Goal: Communication & Community: Share content

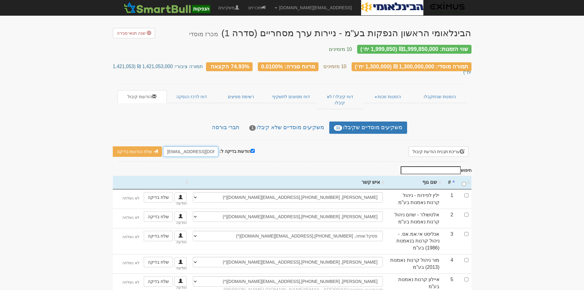
click at [198, 146] on input "hanpakot@eximuscm.com" at bounding box center [190, 151] width 55 height 10
paste input "eximuscm@gmail"
type input "eximuscm@gmail.com"
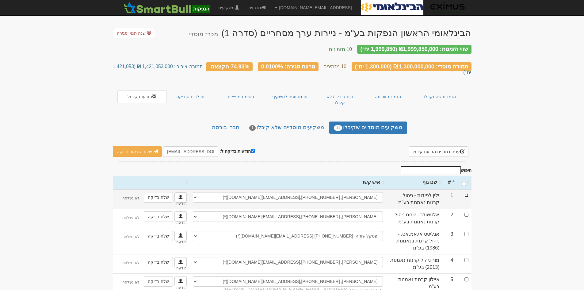
click at [468, 193] on input "checkbox" at bounding box center [467, 195] width 4 height 4
checkbox input "true"
click at [141, 146] on link "שלח הודעות בדיקה" at bounding box center [137, 151] width 49 height 10
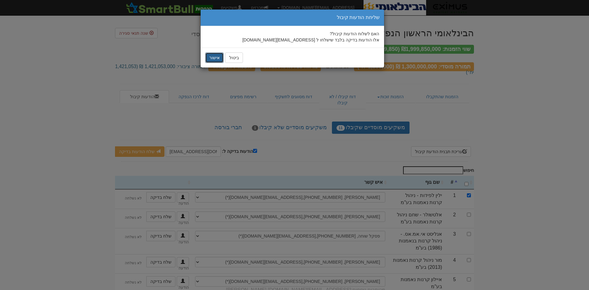
click at [219, 57] on button "אישור" at bounding box center [214, 57] width 18 height 10
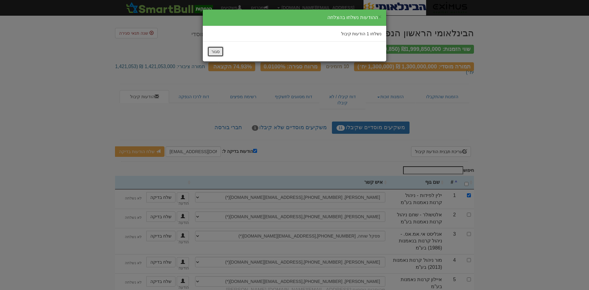
click at [216, 52] on button "סגור" at bounding box center [215, 51] width 16 height 10
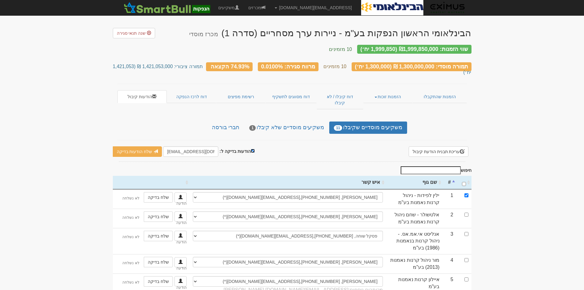
click at [251, 149] on input "הודעות בדיקה ל:" at bounding box center [253, 151] width 4 height 4
checkbox input "false"
click at [464, 182] on input "\a : activate to sort column ascending" at bounding box center [464, 184] width 4 height 4
checkbox input "true"
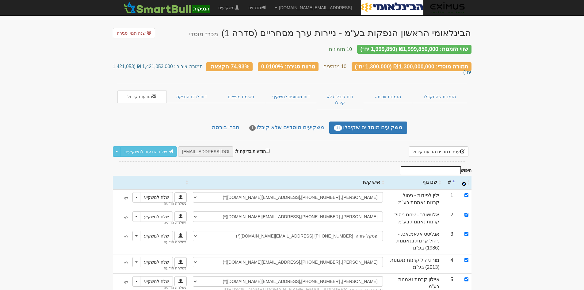
checkbox input "true"
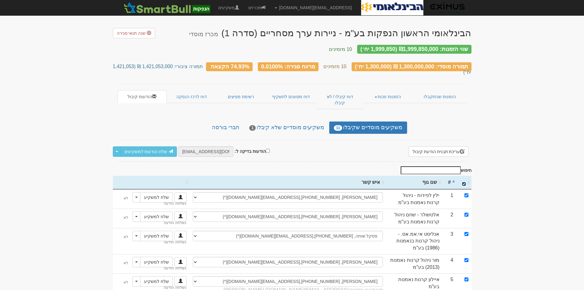
checkbox input "true"
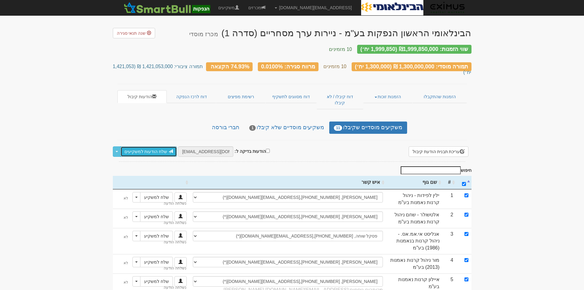
click at [147, 146] on link "שלח הודעות למשקיעים" at bounding box center [149, 151] width 57 height 10
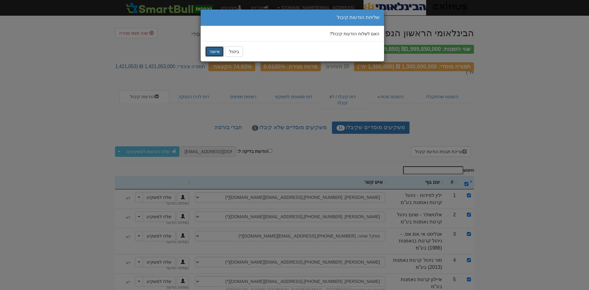
click at [214, 51] on button "אישור" at bounding box center [214, 51] width 18 height 10
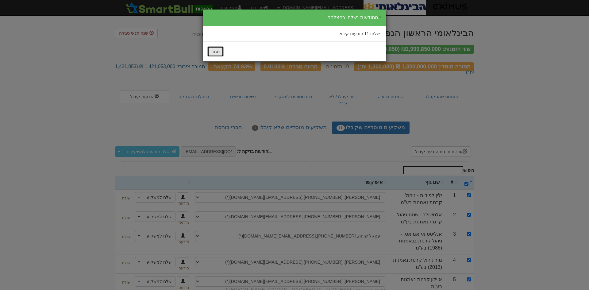
click at [216, 53] on button "סגור" at bounding box center [215, 51] width 16 height 10
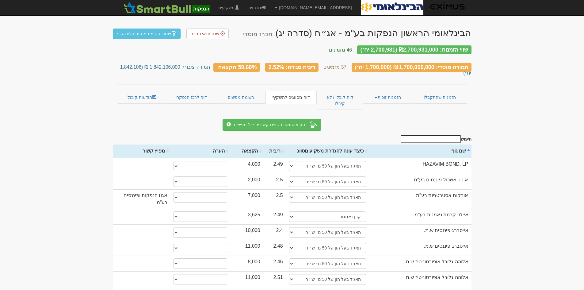
select select "מנהל תיקים"
click at [139, 91] on link "הודעות קיבול" at bounding box center [142, 97] width 49 height 13
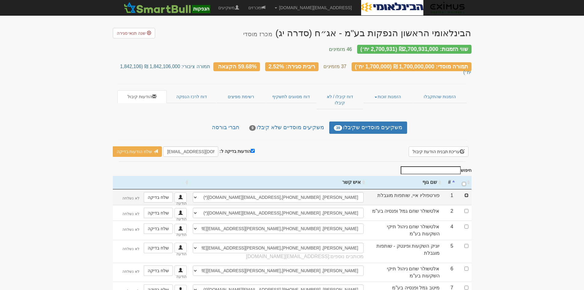
click at [467, 193] on input "checkbox" at bounding box center [467, 195] width 4 height 4
checkbox input "true"
click at [178, 146] on input "hanpakot@eximuscm.com" at bounding box center [190, 151] width 55 height 10
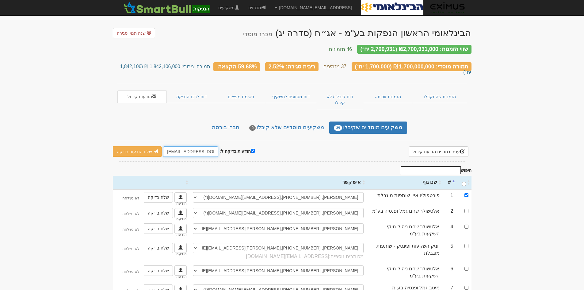
click at [178, 146] on input "hanpakot@eximuscm.com" at bounding box center [190, 151] width 55 height 10
drag, startPoint x: 188, startPoint y: 135, endPoint x: 152, endPoint y: 137, distance: 35.4
click at [152, 146] on div "הודעות בדיקה ל: hanpakot@eximuscm.com שלח הודעות בדיקה שלח מיילים בלבד שלח לאונ…" at bounding box center [184, 151] width 142 height 10
click at [184, 146] on input "eximuscm.com" at bounding box center [190, 151] width 55 height 10
click at [195, 146] on input "eximuscm@gmail.com" at bounding box center [190, 151] width 55 height 10
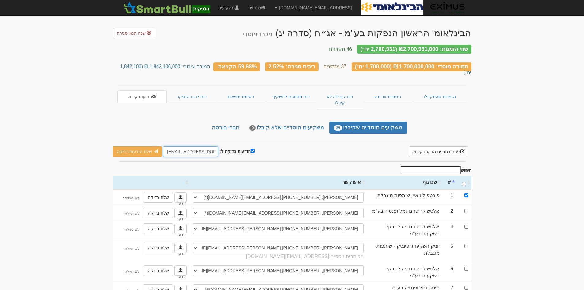
click at [195, 146] on input "eximuscm@gmail.com" at bounding box center [190, 151] width 55 height 10
type input "eximuscm@gmail.com"
click at [141, 146] on link "שלח הודעות בדיקה" at bounding box center [137, 151] width 49 height 10
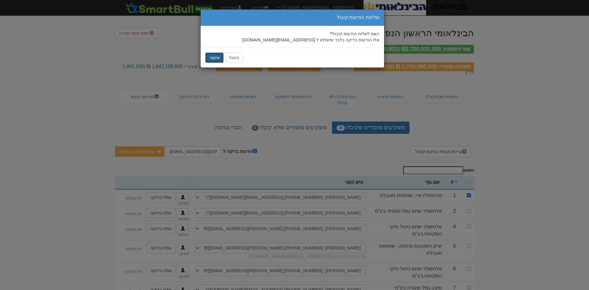
click at [218, 56] on button "אישור" at bounding box center [214, 57] width 18 height 10
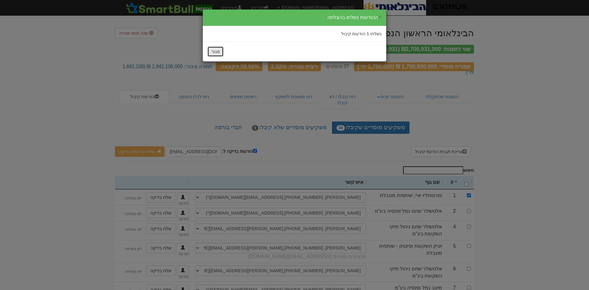
click at [215, 50] on button "סגור" at bounding box center [215, 51] width 16 height 10
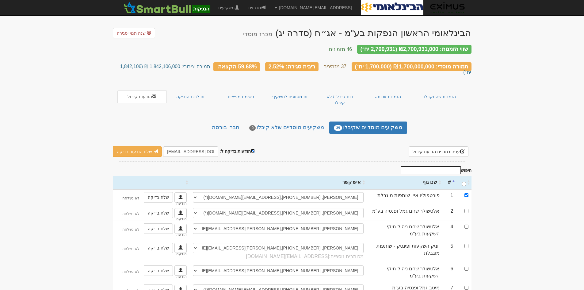
click at [251, 149] on input "הודעות בדיקה ל:" at bounding box center [253, 151] width 4 height 4
checkbox input "false"
click at [462, 182] on input "\a : activate to sort column ascending" at bounding box center [464, 184] width 4 height 4
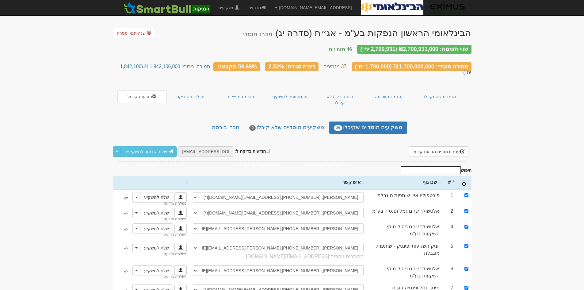
checkbox input "true"
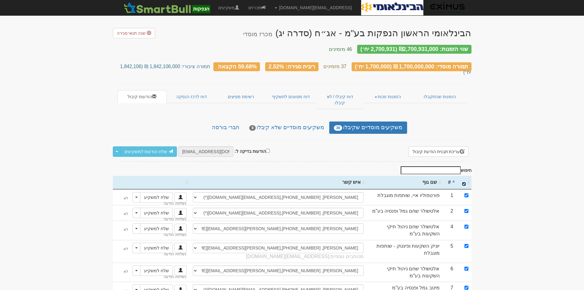
checkbox input "true"
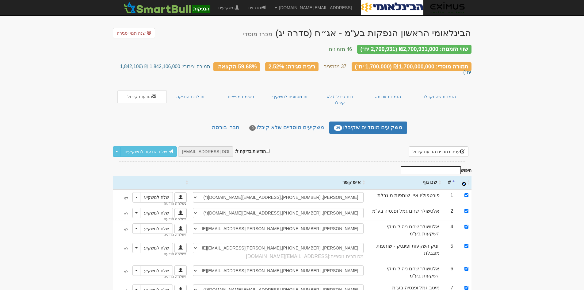
checkbox input "true"
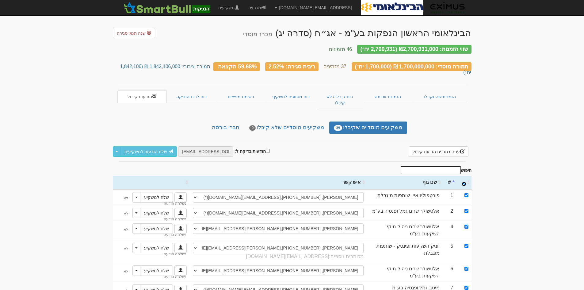
checkbox input "true"
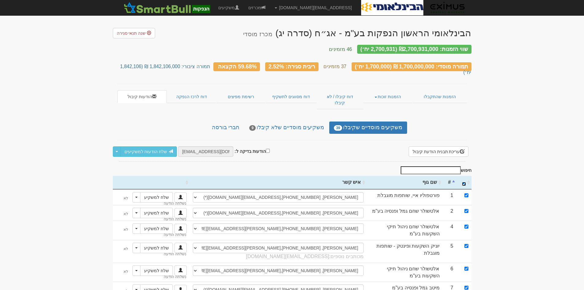
checkbox input "true"
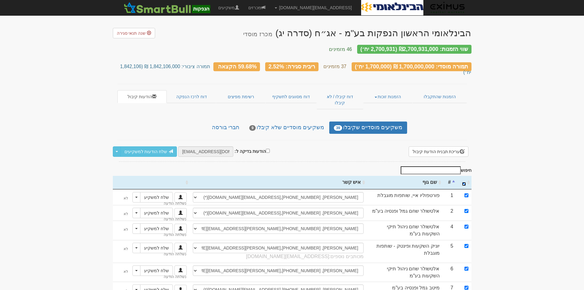
checkbox input "true"
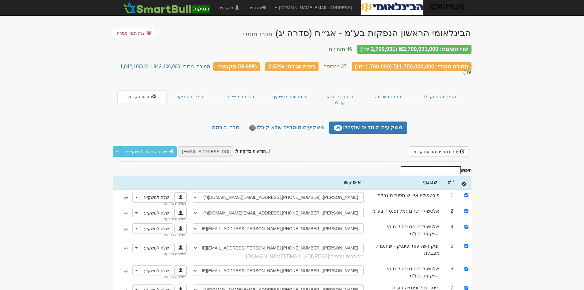
checkbox input "true"
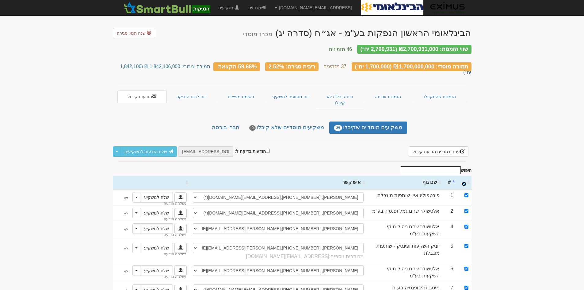
checkbox input "true"
click at [144, 146] on link "שלח הודעות למשקיעים" at bounding box center [149, 151] width 57 height 10
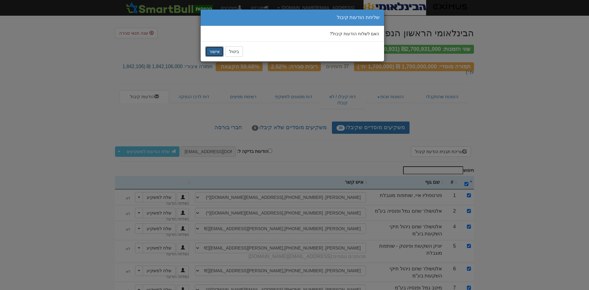
click at [212, 50] on button "אישור" at bounding box center [214, 51] width 18 height 10
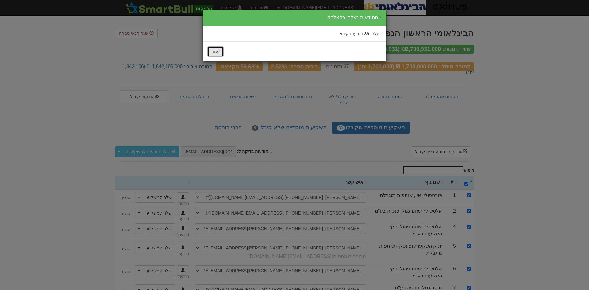
click at [216, 51] on button "סגור" at bounding box center [215, 51] width 16 height 10
